Goal: Find specific page/section: Find specific page/section

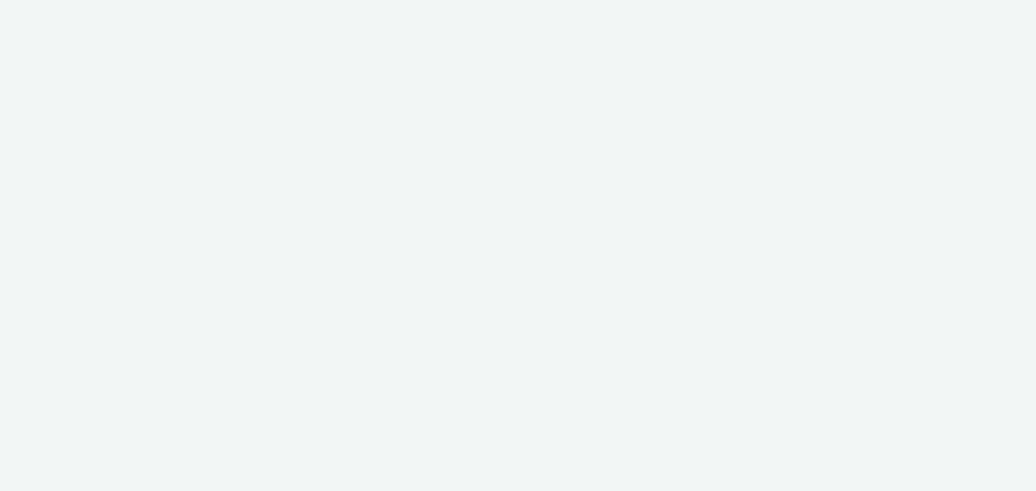
select select "c2295f28-7c96-446f-b279-53c23ee2b854"
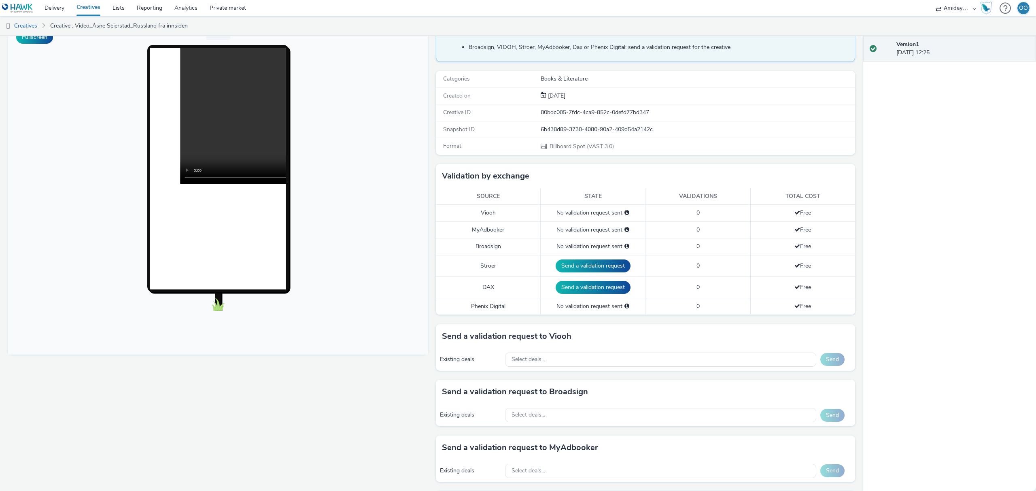
scroll to position [76, 0]
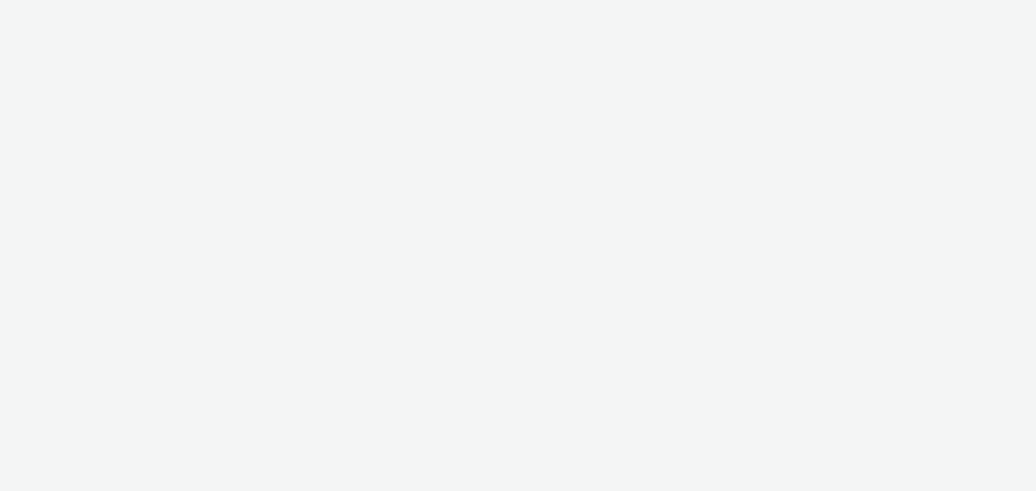
select select "cdb1600e-d33f-40a8-accd-eccb764071e3"
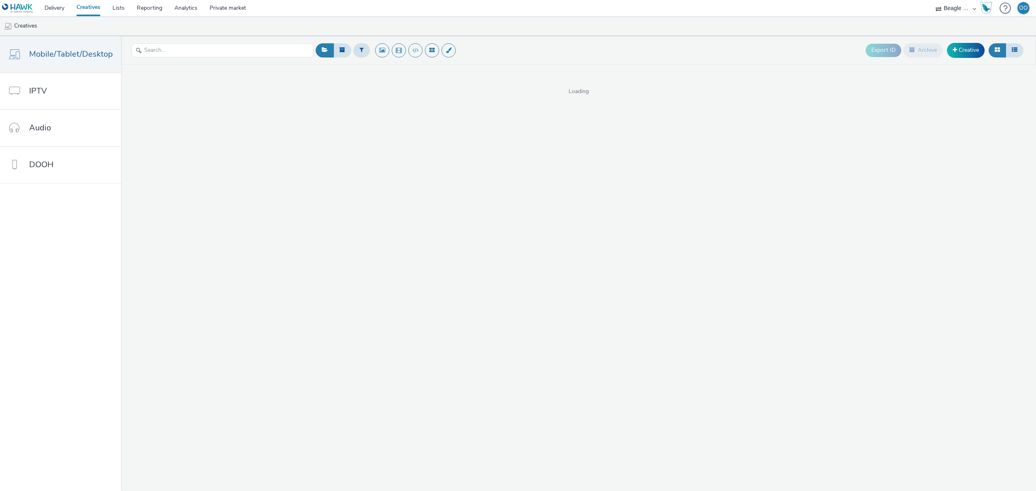
select select "cdb1600e-d33f-40a8-accd-eccb764071e3"
